Goal: Check status

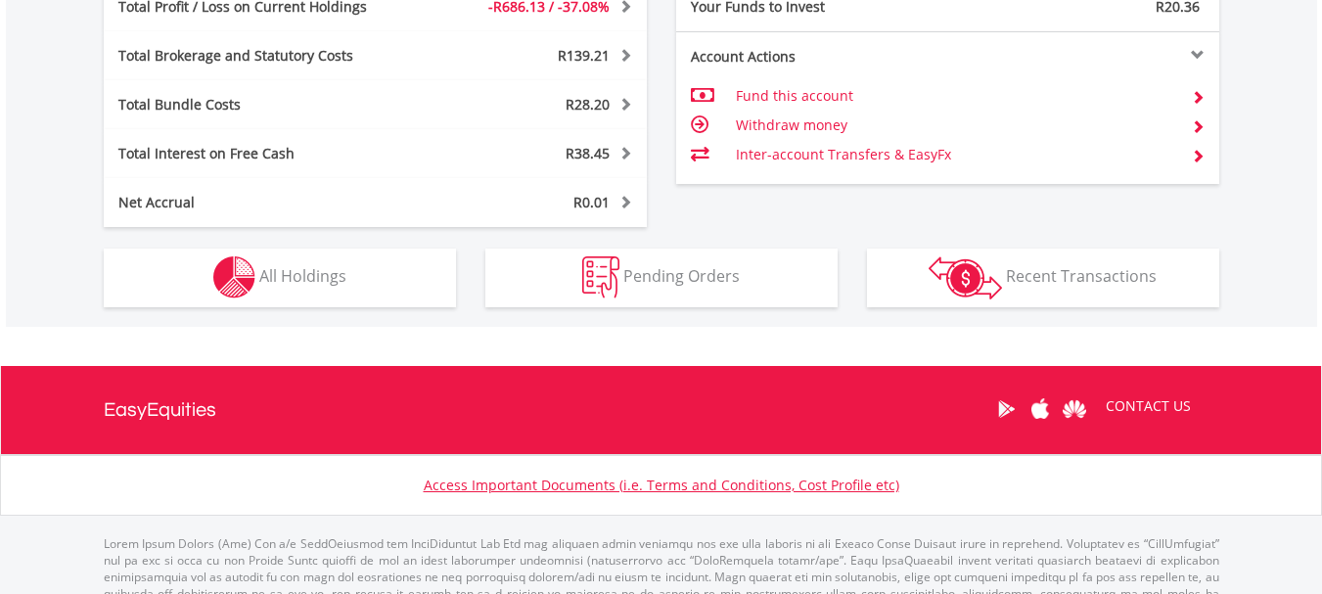
scroll to position [1140, 0]
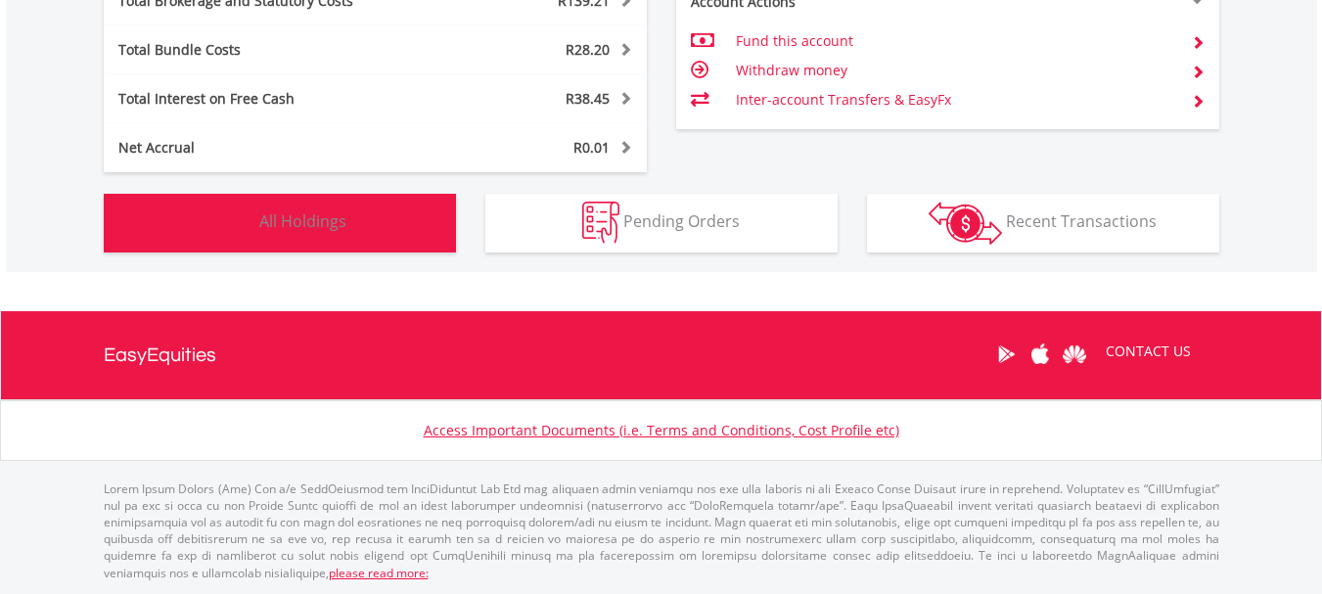
click at [303, 238] on button "Holdings All Holdings" at bounding box center [280, 223] width 352 height 59
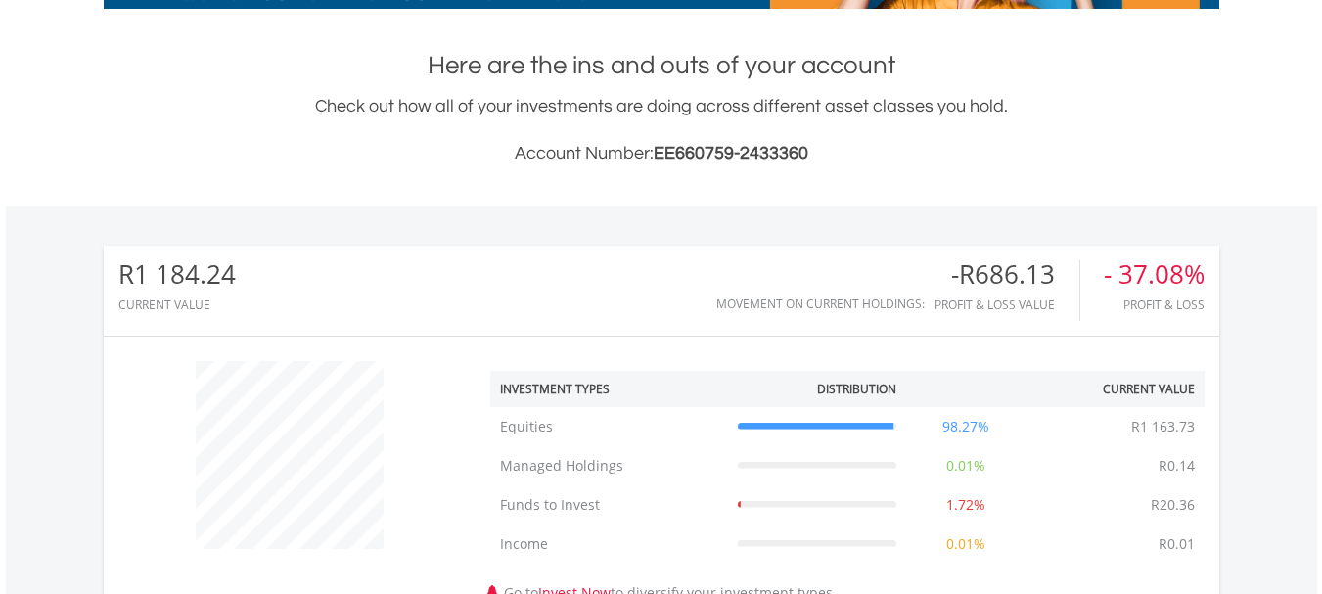
scroll to position [375, 0]
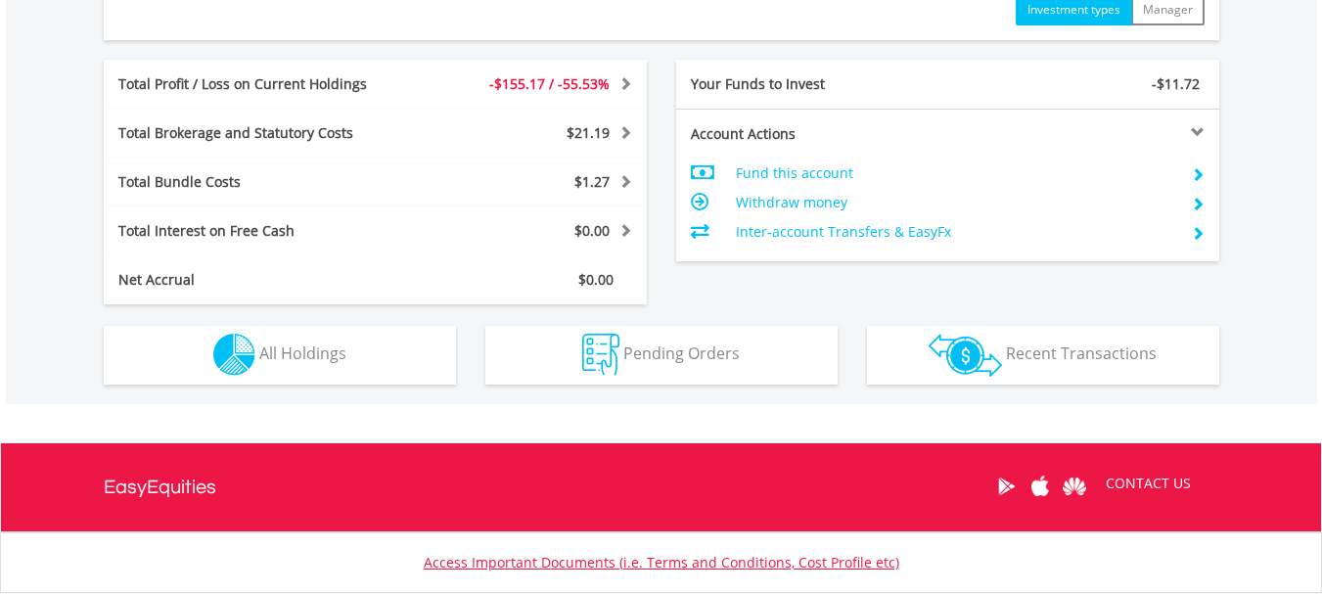
scroll to position [1101, 0]
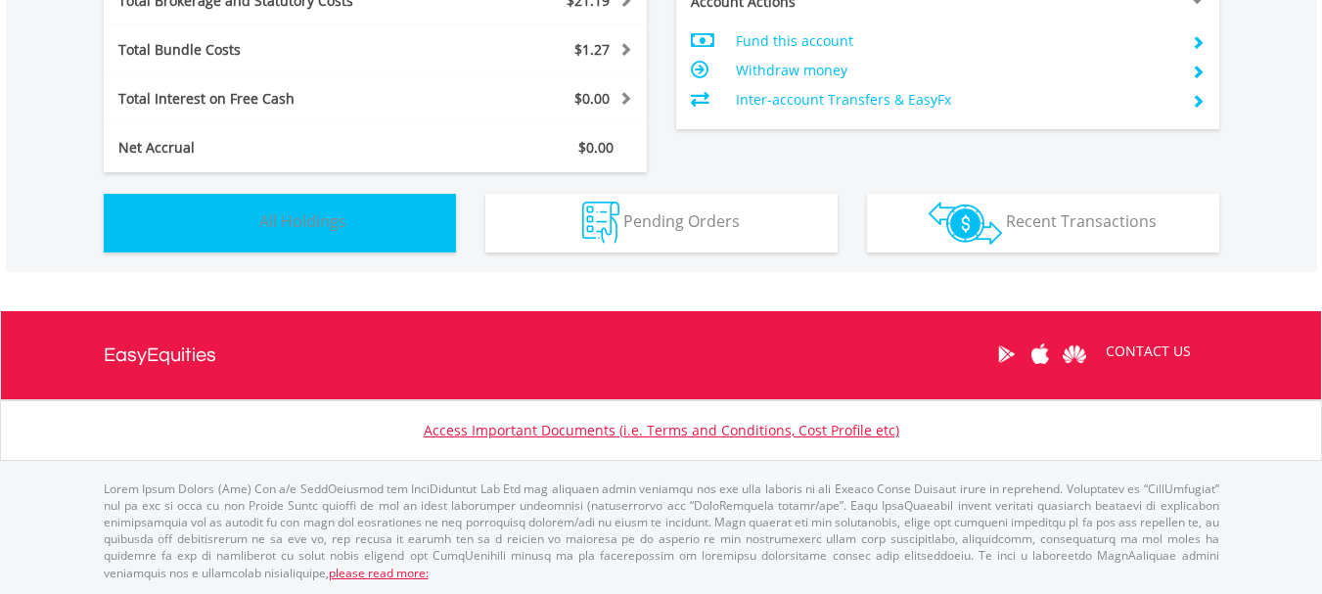
click at [345, 233] on button "Holdings All Holdings" at bounding box center [280, 223] width 352 height 59
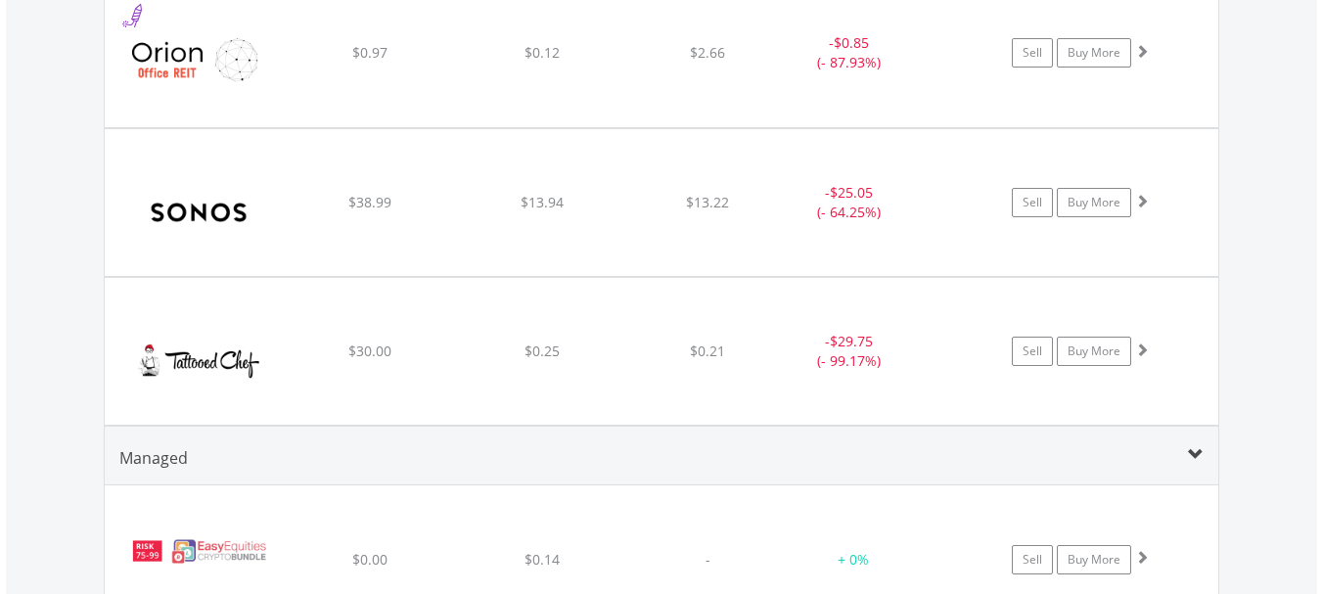
scroll to position [2045, 0]
